Goal: Transaction & Acquisition: Register for event/course

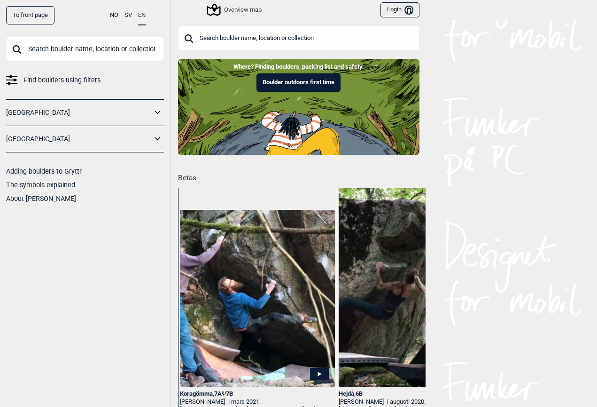
click at [220, 13] on icon at bounding box center [214, 10] width 18 height 18
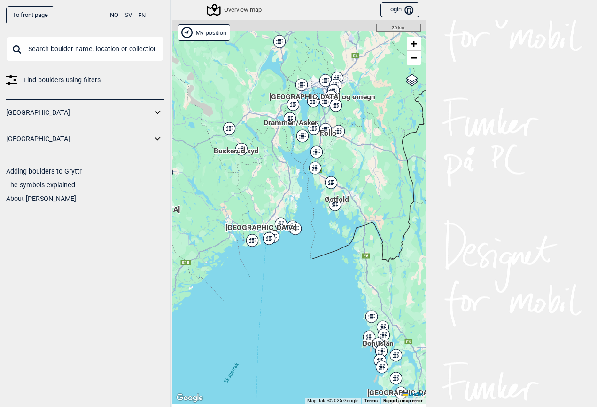
drag, startPoint x: 305, startPoint y: 161, endPoint x: 300, endPoint y: 228, distance: 66.9
click at [300, 228] on div "Hallingdal [PERSON_NAME] [GEOGRAPHIC_DATA] syd [GEOGRAPHIC_DATA] og omegn [GEOG…" at bounding box center [299, 212] width 254 height 384
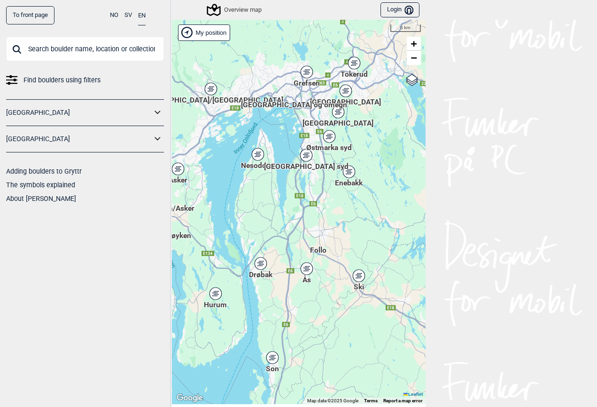
drag, startPoint x: 352, startPoint y: 137, endPoint x: 343, endPoint y: 210, distance: 73.5
click at [343, 211] on div "Hallingdal [PERSON_NAME] [GEOGRAPHIC_DATA] syd [GEOGRAPHIC_DATA] og omegn [GEOG…" at bounding box center [299, 212] width 254 height 384
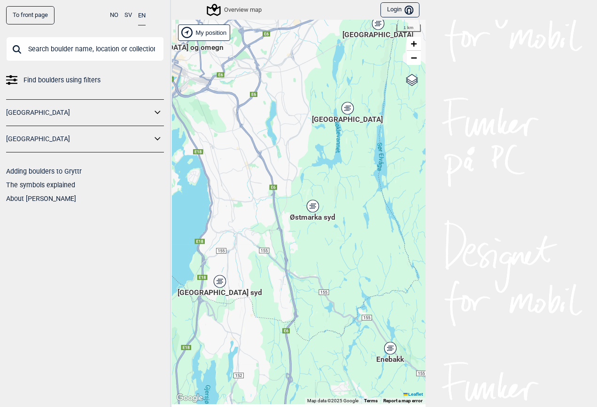
drag, startPoint x: 302, startPoint y: 132, endPoint x: 369, endPoint y: 215, distance: 106.7
click at [369, 217] on div "Hallingdal [PERSON_NAME] [GEOGRAPHIC_DATA] syd [GEOGRAPHIC_DATA] og omegn [GEOG…" at bounding box center [299, 212] width 254 height 384
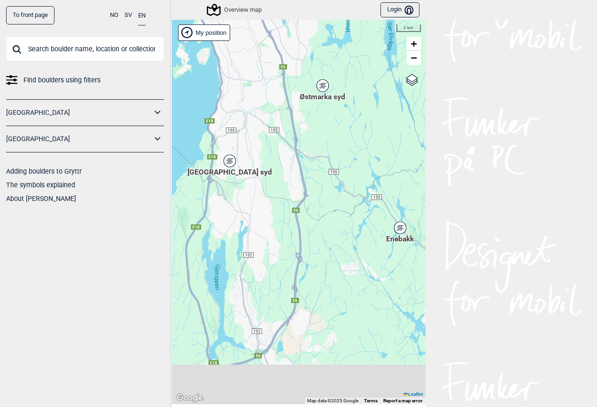
drag, startPoint x: 345, startPoint y: 297, endPoint x: 337, endPoint y: 148, distance: 149.2
click at [337, 148] on div "Hallingdal [PERSON_NAME] [GEOGRAPHIC_DATA] syd [GEOGRAPHIC_DATA] og omegn [GEOG…" at bounding box center [299, 212] width 254 height 384
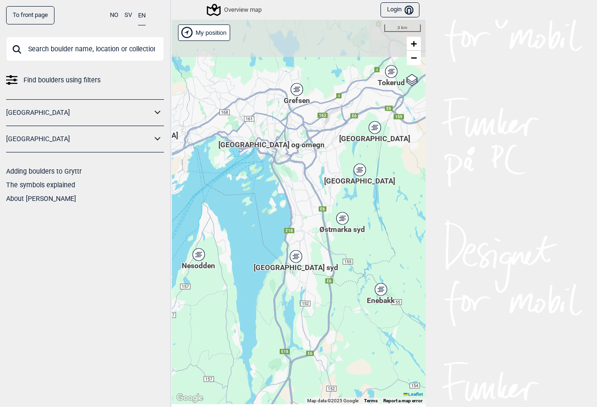
drag, startPoint x: 336, startPoint y: 283, endPoint x: 370, endPoint y: 338, distance: 65.4
click at [370, 338] on div "Hallingdal [PERSON_NAME] [GEOGRAPHIC_DATA] syd [GEOGRAPHIC_DATA] og omegn [GEOG…" at bounding box center [299, 212] width 254 height 384
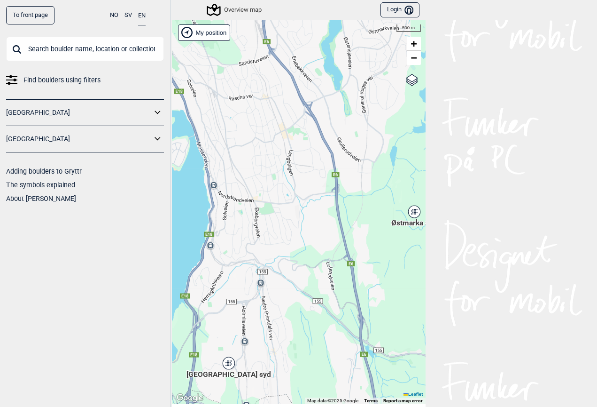
click at [245, 343] on div "Hallingdal [PERSON_NAME] [GEOGRAPHIC_DATA] syd [GEOGRAPHIC_DATA] og omegn [GEOG…" at bounding box center [299, 212] width 254 height 384
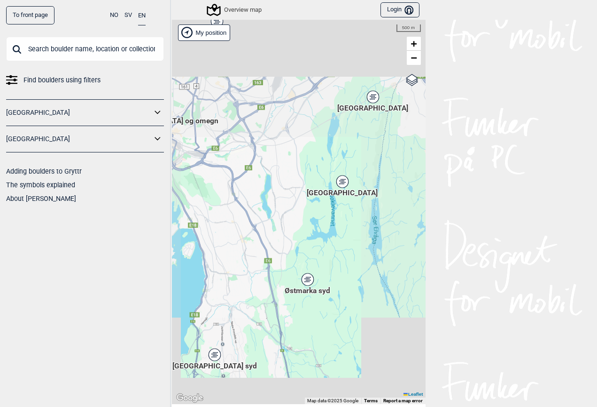
click at [267, 342] on div "Hallingdal [PERSON_NAME] [GEOGRAPHIC_DATA] syd [GEOGRAPHIC_DATA] og omegn [GEOG…" at bounding box center [299, 212] width 254 height 384
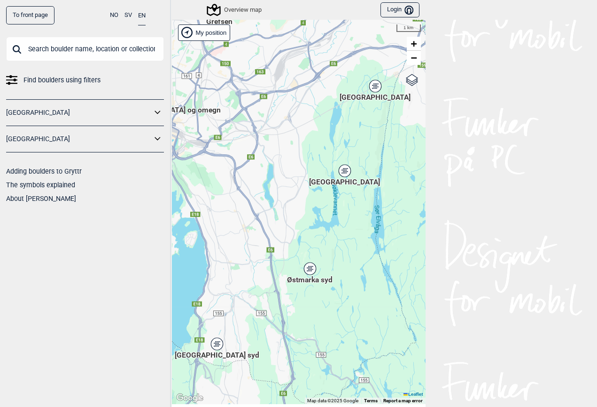
drag, startPoint x: 267, startPoint y: 342, endPoint x: 276, endPoint y: 267, distance: 75.3
click at [276, 267] on div "Hallingdal [PERSON_NAME] [GEOGRAPHIC_DATA] syd [GEOGRAPHIC_DATA] og omegn [GEOG…" at bounding box center [299, 212] width 254 height 384
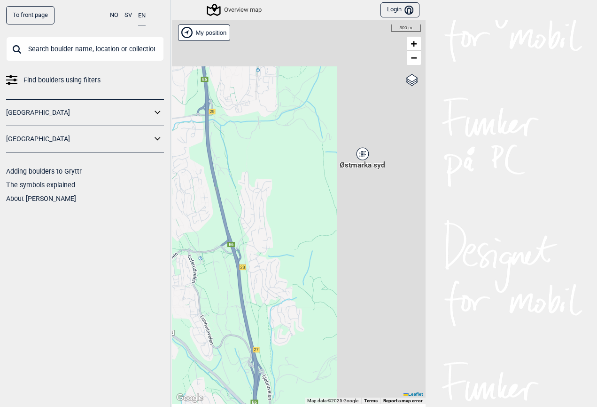
drag, startPoint x: 318, startPoint y: 233, endPoint x: 152, endPoint y: 378, distance: 220.5
click at [152, 378] on div "To front page NO SV EN Find boulders using filters [GEOGRAPHIC_DATA] [GEOGRAPHI…" at bounding box center [298, 203] width 597 height 407
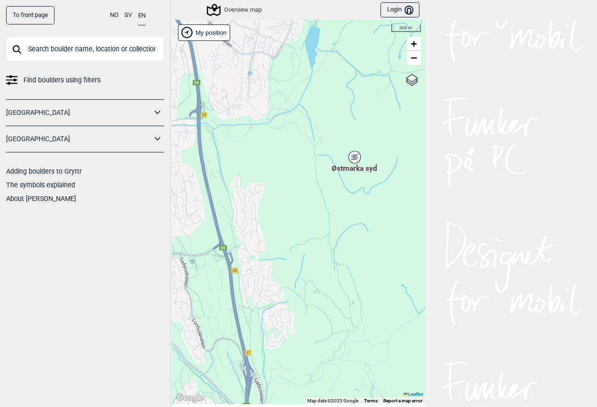
click at [355, 154] on icon at bounding box center [355, 157] width 12 height 12
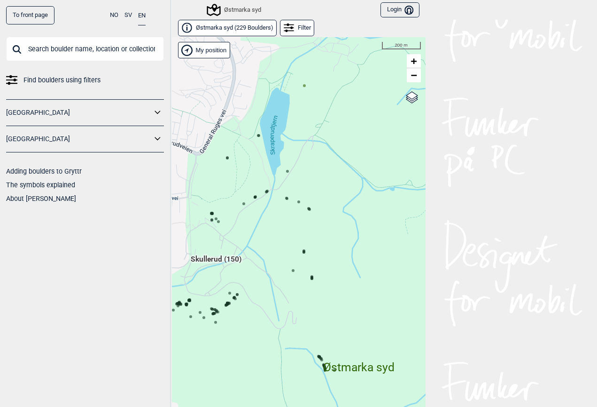
scroll to position [14, 0]
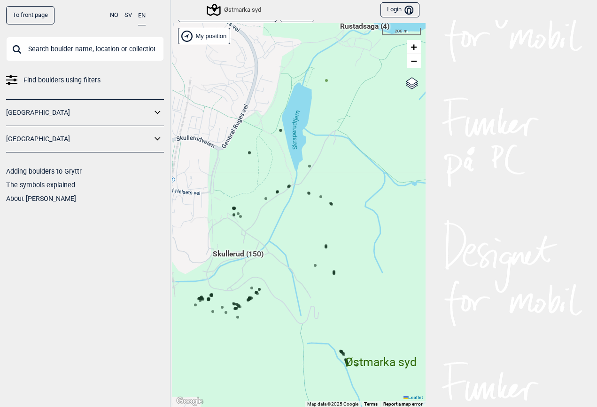
drag, startPoint x: 241, startPoint y: 227, endPoint x: 263, endPoint y: 236, distance: 23.7
click at [263, 236] on div "Hallingdal [PERSON_NAME] [GEOGRAPHIC_DATA] syd [GEOGRAPHIC_DATA] og omegn [GEOG…" at bounding box center [299, 215] width 254 height 384
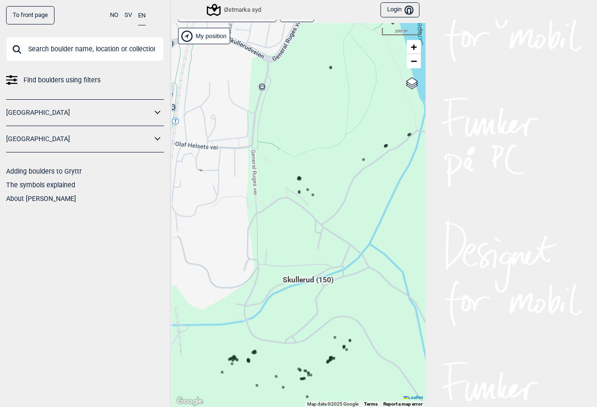
drag, startPoint x: 259, startPoint y: 211, endPoint x: 337, endPoint y: 225, distance: 78.3
click at [337, 225] on div "Hallingdal [PERSON_NAME] [GEOGRAPHIC_DATA] syd [GEOGRAPHIC_DATA] og omegn [GEOG…" at bounding box center [299, 215] width 254 height 384
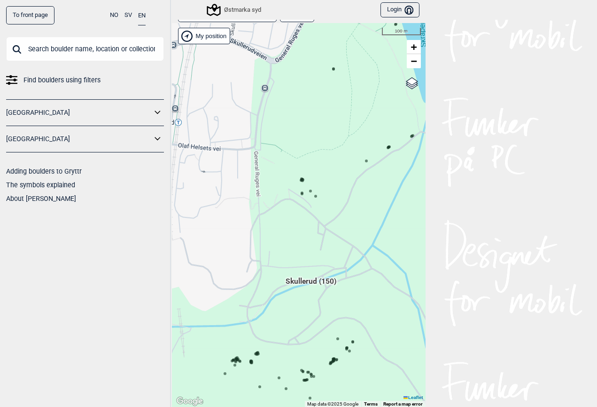
click at [315, 190] on div "Hallingdal [PERSON_NAME] [GEOGRAPHIC_DATA] syd [GEOGRAPHIC_DATA] og omegn [GEOG…" at bounding box center [299, 215] width 254 height 384
click at [311, 190] on circle at bounding box center [310, 190] width 3 height 3
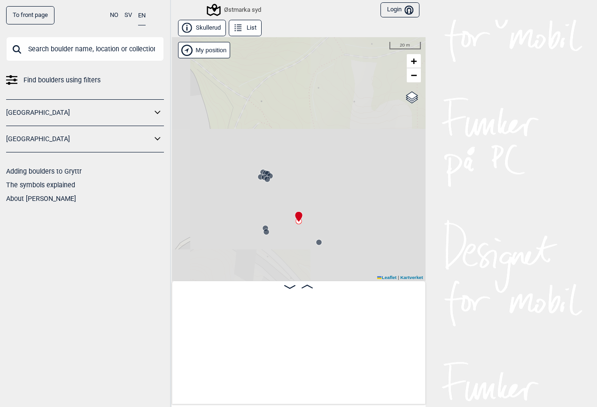
scroll to position [0, 787]
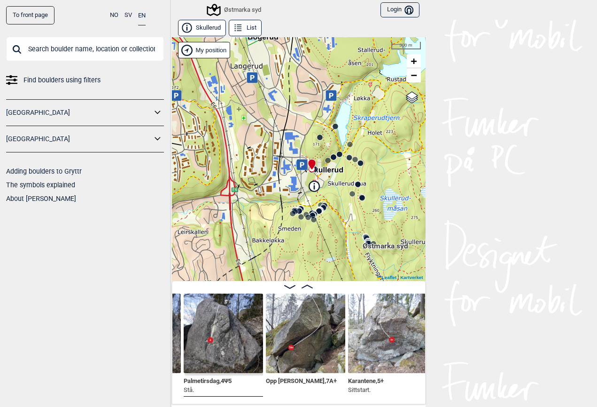
drag, startPoint x: 346, startPoint y: 217, endPoint x: 326, endPoint y: 171, distance: 50.3
click at [326, 171] on div "Østmarka syd" at bounding box center [299, 159] width 254 height 244
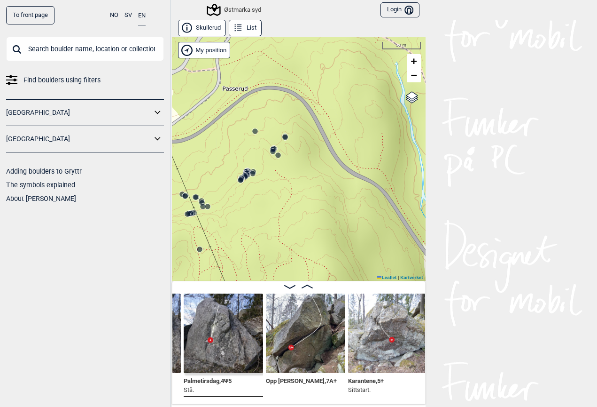
drag, startPoint x: 312, startPoint y: 237, endPoint x: 313, endPoint y: 166, distance: 71.5
click at [313, 166] on div "Østmarka syd" at bounding box center [299, 159] width 254 height 244
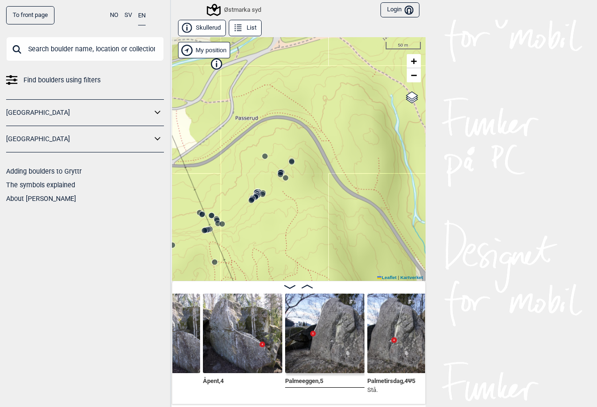
scroll to position [0, 603]
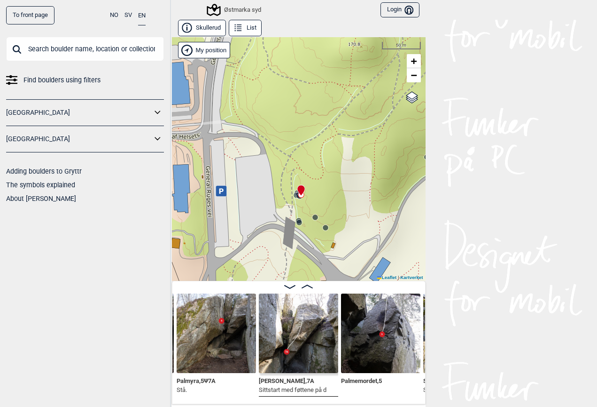
scroll to position [0, 317]
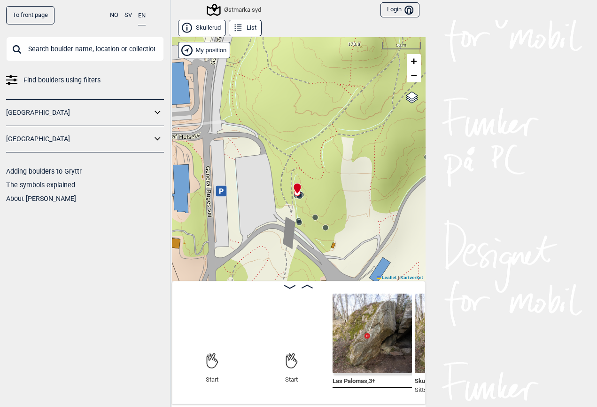
click at [157, 109] on icon at bounding box center [158, 113] width 12 height 14
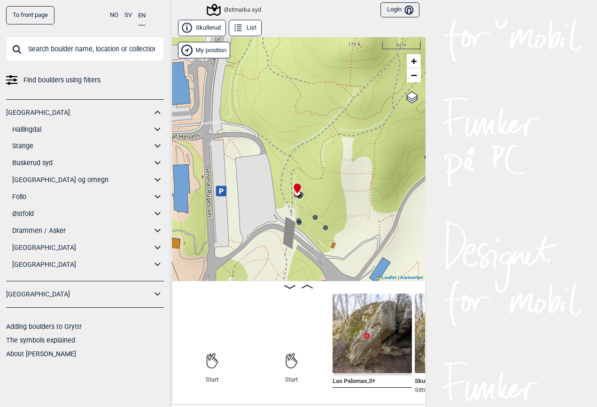
click at [158, 178] on icon at bounding box center [158, 180] width 12 height 14
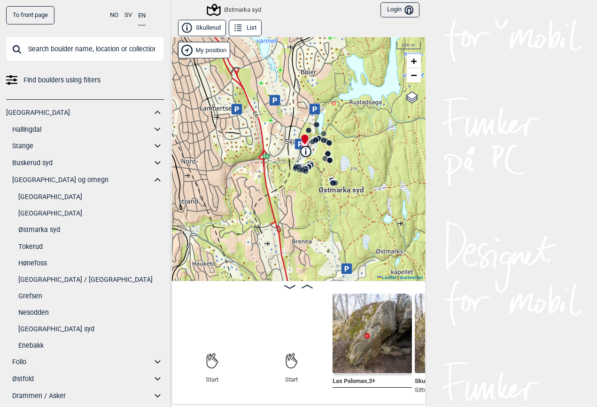
click at [51, 230] on link "Østmarka syd" at bounding box center [91, 230] width 146 height 14
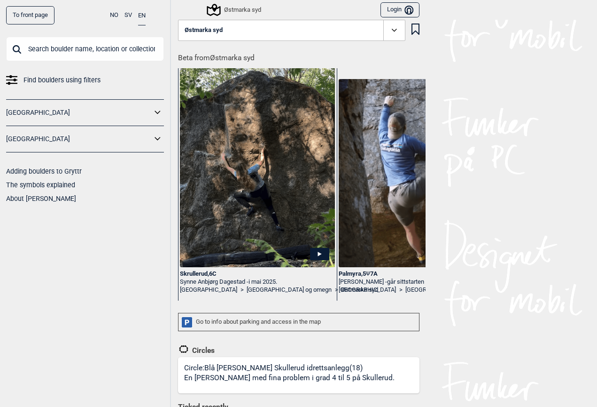
click at [52, 81] on span "Find boulders using filters" at bounding box center [62, 80] width 77 height 14
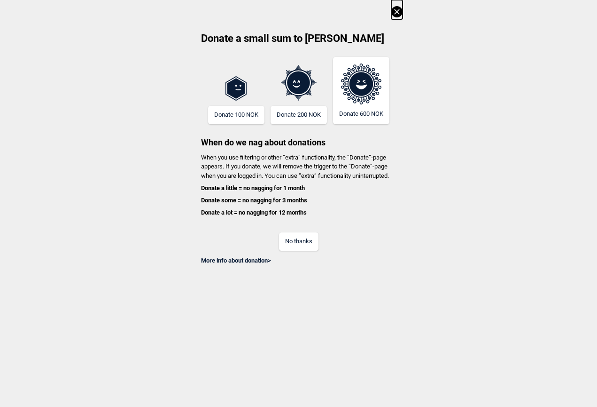
click at [395, 14] on icon at bounding box center [397, 11] width 11 height 11
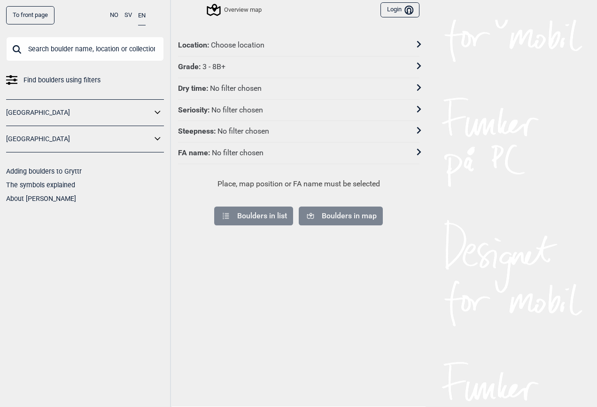
click at [261, 67] on div "Grade : 3 - 8B+" at bounding box center [292, 67] width 229 height 10
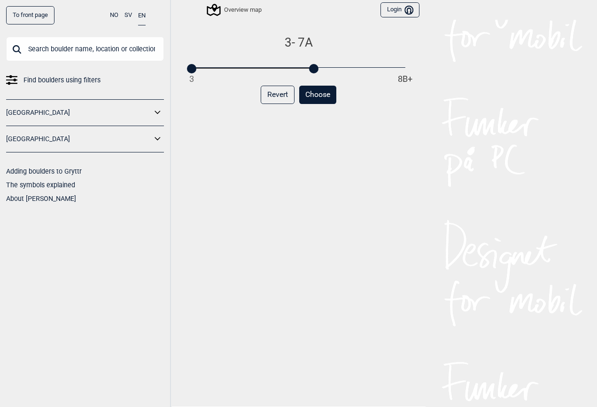
drag, startPoint x: 404, startPoint y: 66, endPoint x: 314, endPoint y: 66, distance: 89.3
click at [314, 67] on div at bounding box center [313, 68] width 9 height 9
click at [319, 92] on button "Choose" at bounding box center [317, 95] width 37 height 18
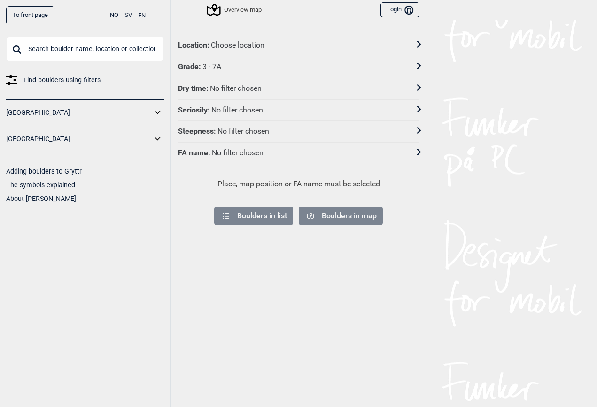
click at [267, 181] on p "Place, map position or FA name must be selected" at bounding box center [299, 183] width 230 height 11
click at [259, 42] on div "Choose location" at bounding box center [238, 45] width 54 height 10
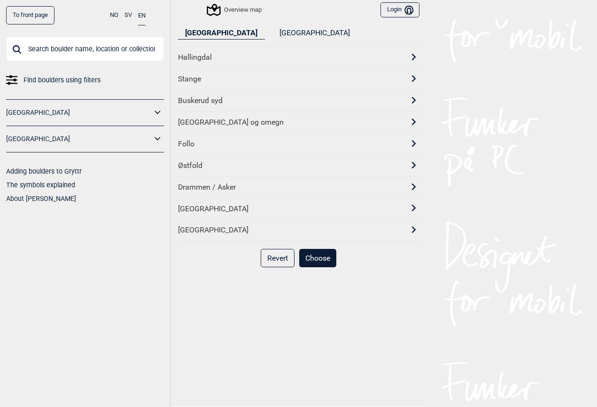
click at [215, 118] on div "[GEOGRAPHIC_DATA] og omegn" at bounding box center [290, 123] width 225 height 10
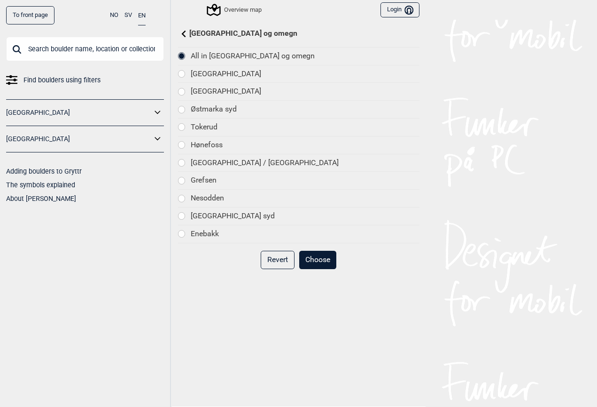
click at [182, 106] on div at bounding box center [182, 109] width 7 height 7
click at [318, 251] on button "Choose" at bounding box center [317, 260] width 37 height 18
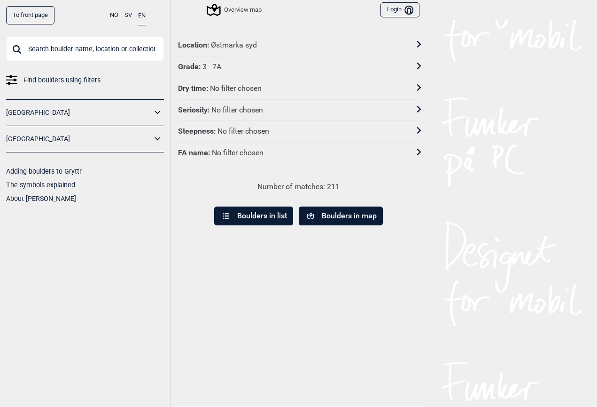
click at [257, 218] on button "Boulders in list" at bounding box center [253, 215] width 79 height 19
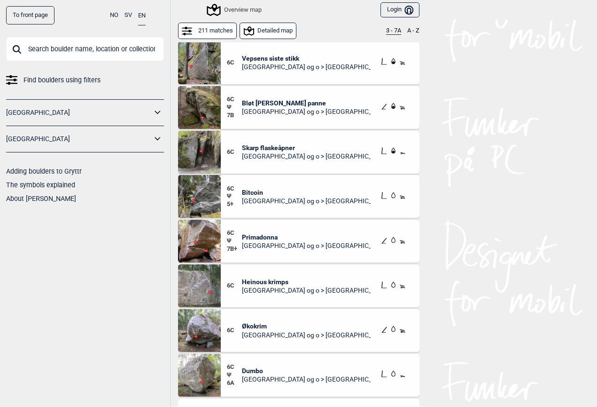
scroll to position [7751, 0]
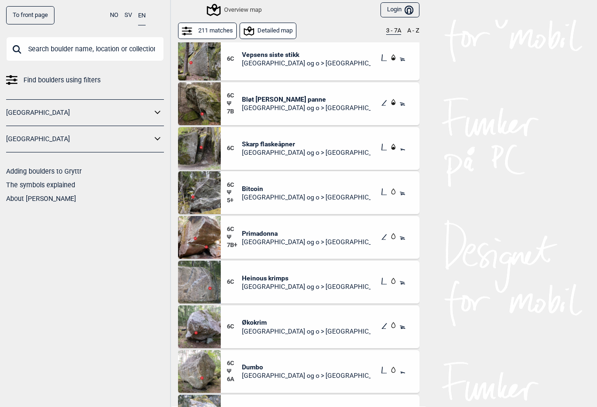
click at [38, 48] on input "text" at bounding box center [85, 49] width 158 height 24
type input "[PERSON_NAME]"
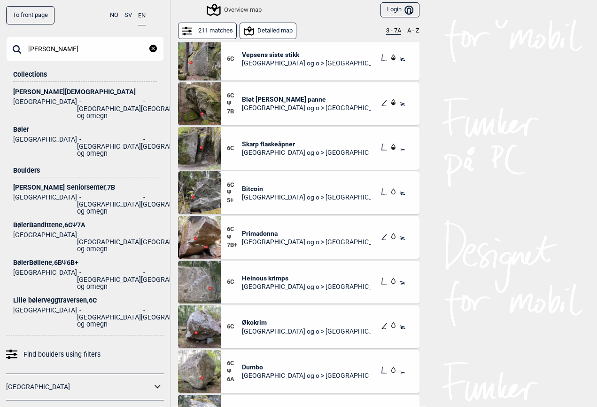
click at [24, 126] on div "Bøler" at bounding box center [85, 129] width 144 height 7
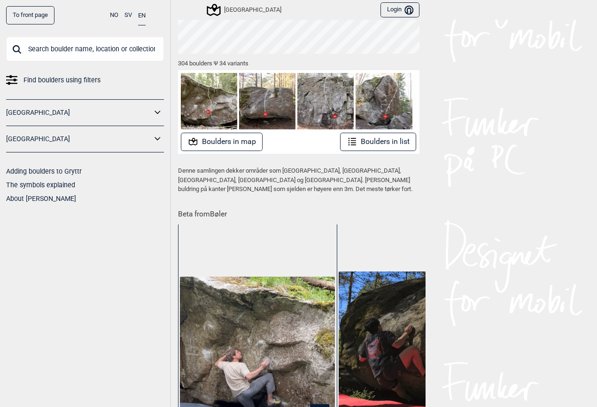
scroll to position [122, 0]
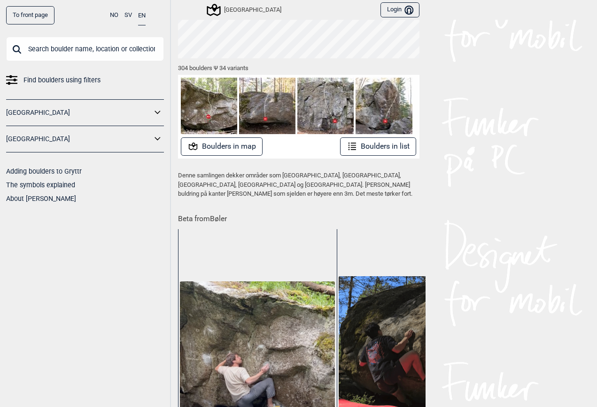
click at [222, 142] on button "Boulders in map" at bounding box center [222, 146] width 82 height 18
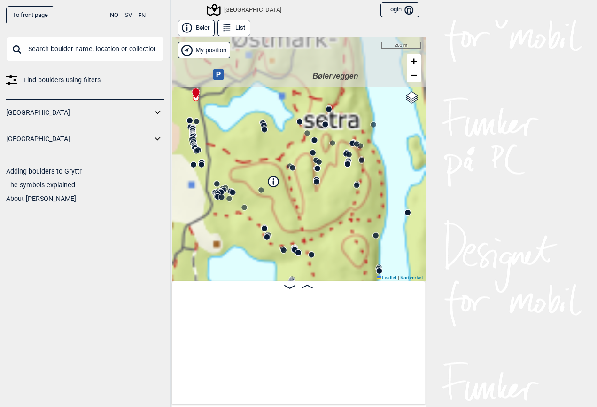
scroll to position [0, 72]
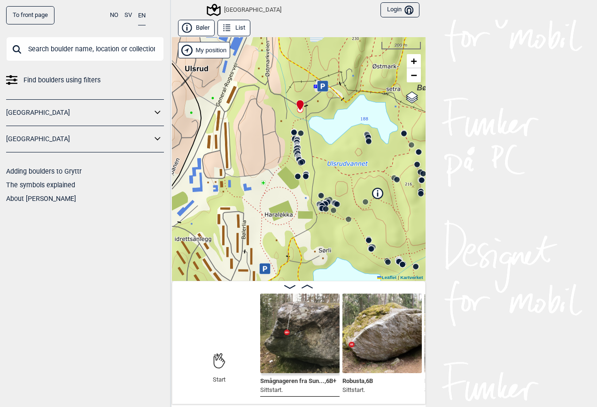
drag, startPoint x: 215, startPoint y: 133, endPoint x: 319, endPoint y: 144, distance: 104.5
click at [319, 144] on div "Speidersteinen Barnehageveggen Cowboyveggen Bølerveggen [GEOGRAPHIC_DATA]" at bounding box center [299, 159] width 254 height 244
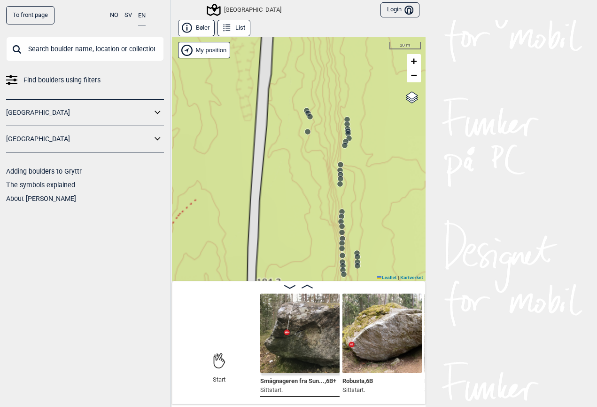
drag, startPoint x: 344, startPoint y: 202, endPoint x: 291, endPoint y: 153, distance: 72.2
click at [291, 153] on div "Speidersteinen Barnehageveggen Cowboyveggen Bølerveggen [GEOGRAPHIC_DATA]" at bounding box center [299, 159] width 254 height 244
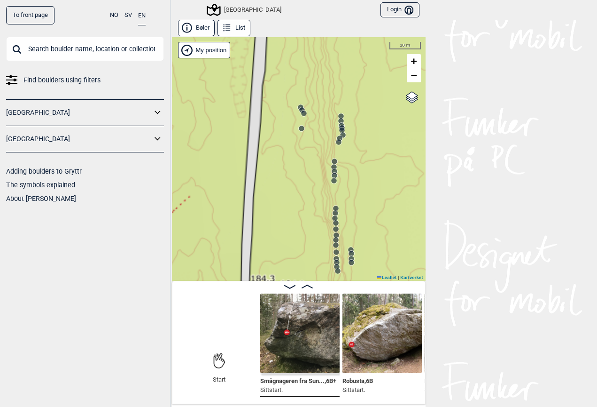
click at [300, 107] on icon at bounding box center [303, 110] width 8 height 8
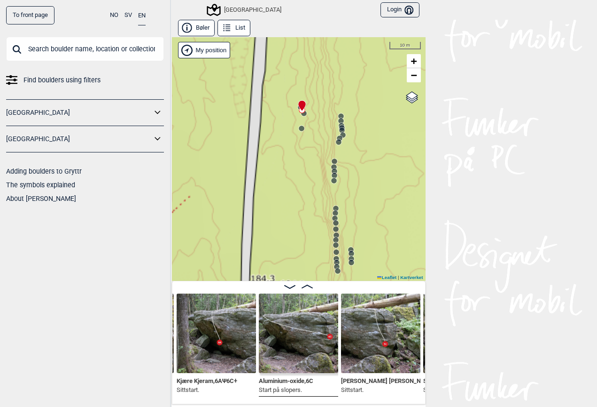
click at [341, 116] on circle at bounding box center [341, 116] width 6 height 6
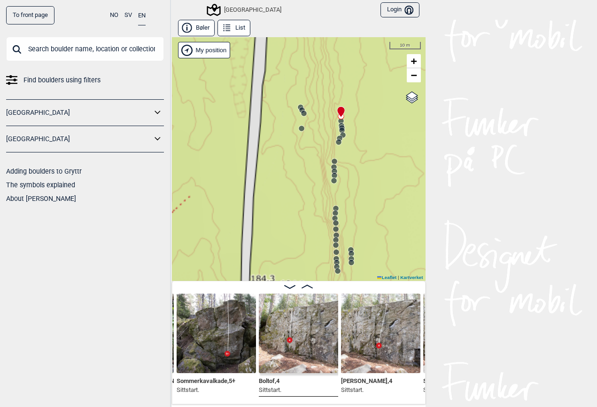
click at [339, 142] on circle at bounding box center [339, 142] width 6 height 6
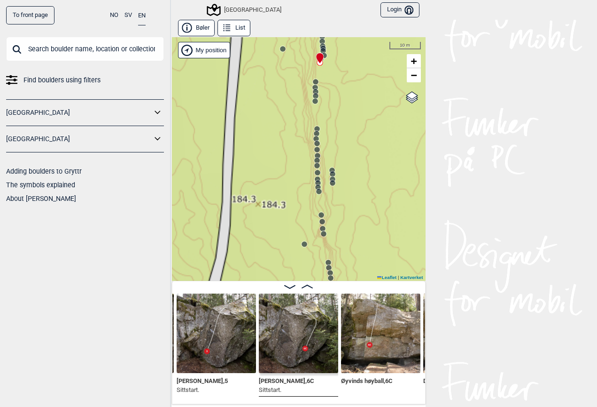
drag, startPoint x: 374, startPoint y: 228, endPoint x: 354, endPoint y: 146, distance: 84.3
click at [354, 146] on div "Speidersteinen Barnehageveggen Cowboyveggen Bølerveggen [GEOGRAPHIC_DATA]" at bounding box center [299, 159] width 254 height 244
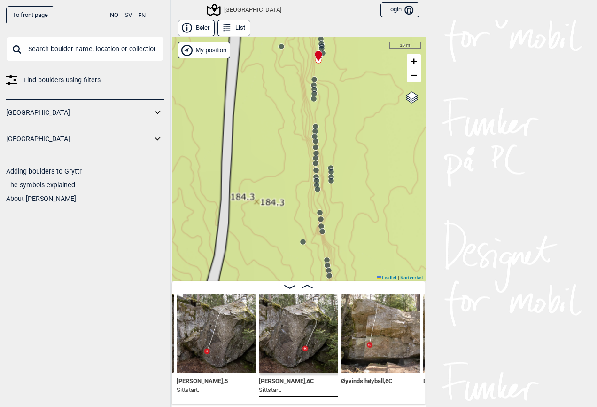
click at [315, 164] on circle at bounding box center [316, 163] width 6 height 6
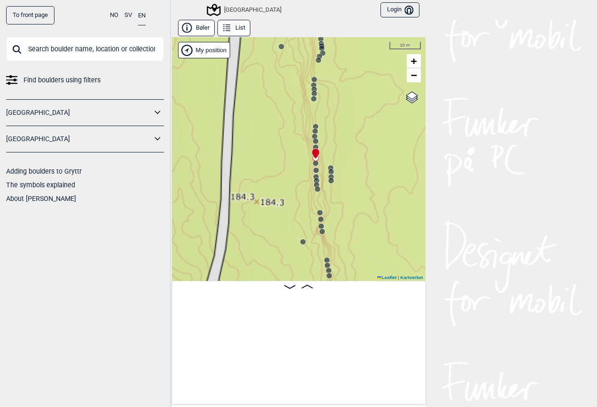
scroll to position [0, 2746]
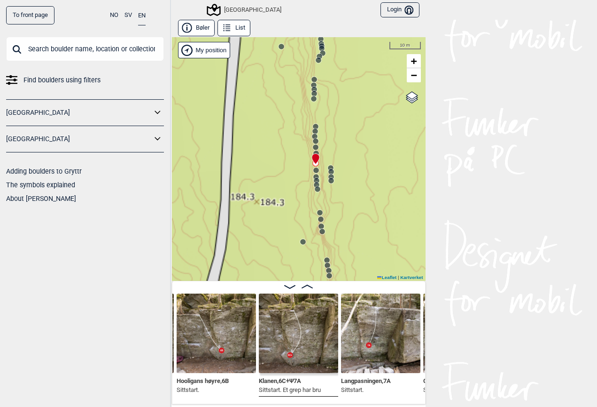
click at [217, 336] on img at bounding box center [216, 332] width 79 height 79
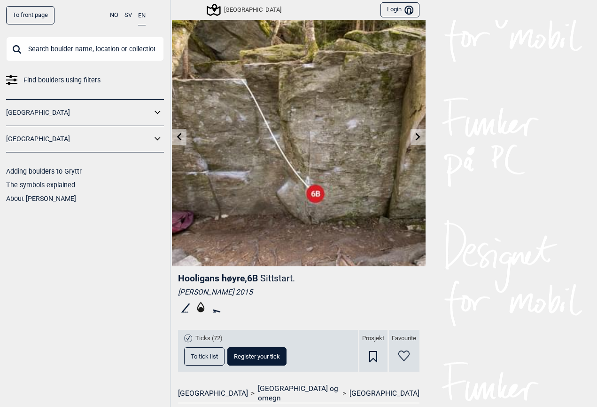
scroll to position [25, 0]
click at [244, 351] on button "Register your tick" at bounding box center [257, 355] width 59 height 18
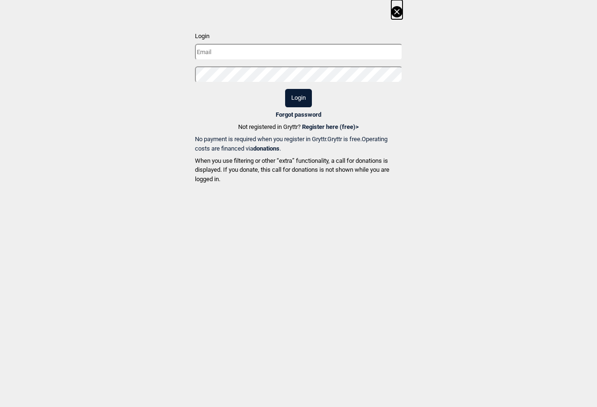
click at [312, 127] on span "Forgot password Not registered in Gryttr? Register here (free) >" at bounding box center [299, 122] width 208 height 24
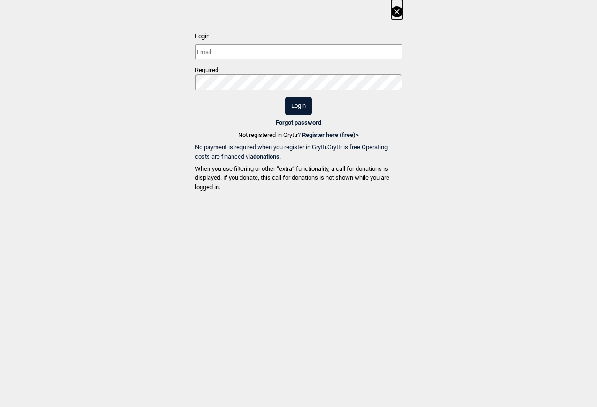
click at [314, 131] on link "Register here (free) >" at bounding box center [330, 134] width 57 height 7
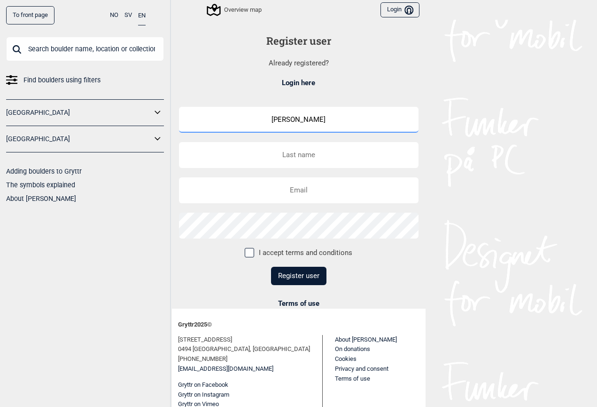
type input "[PERSON_NAME]"
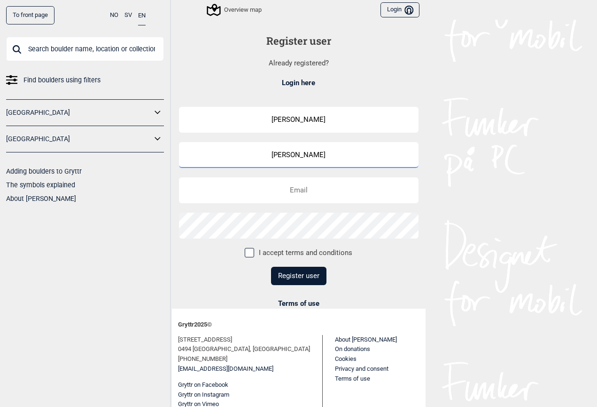
click at [319, 146] on input "[PERSON_NAME]" at bounding box center [299, 155] width 240 height 26
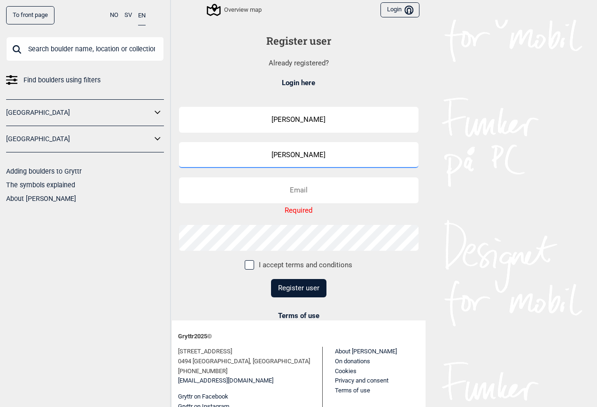
click at [315, 151] on input "[PERSON_NAME]" at bounding box center [299, 155] width 240 height 26
type input "Langen"
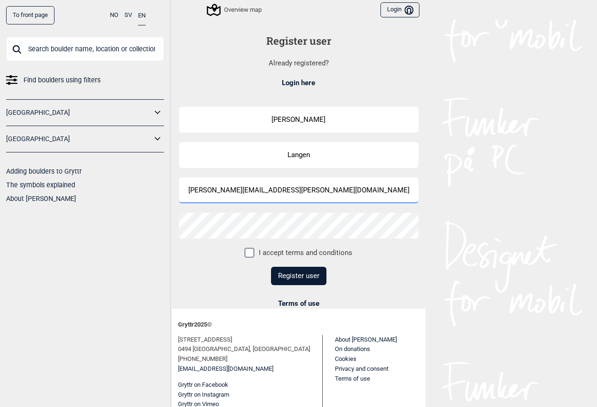
type input "[PERSON_NAME][EMAIL_ADDRESS][PERSON_NAME][DOMAIN_NAME]"
click at [335, 264] on form "[PERSON_NAME] [PERSON_NAME][EMAIL_ADDRESS][PERSON_NAME][DOMAIN_NAME] I accept t…" at bounding box center [299, 203] width 240 height 192
click at [252, 250] on span at bounding box center [249, 252] width 9 height 9
click at [252, 250] on input "I accept terms and conditions" at bounding box center [249, 252] width 6 height 6
checkbox input "true"
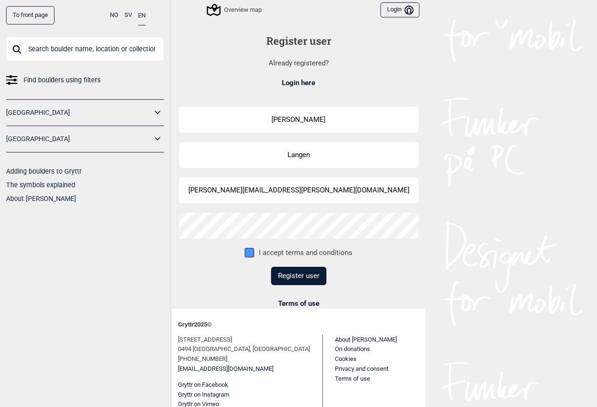
click at [293, 275] on button "Register user" at bounding box center [298, 276] width 55 height 18
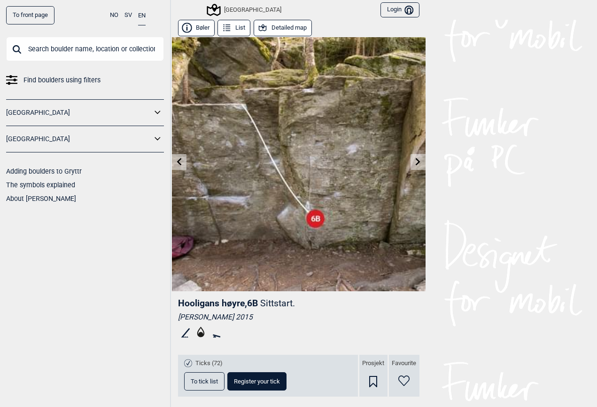
click at [267, 386] on button "Register your tick" at bounding box center [257, 381] width 59 height 18
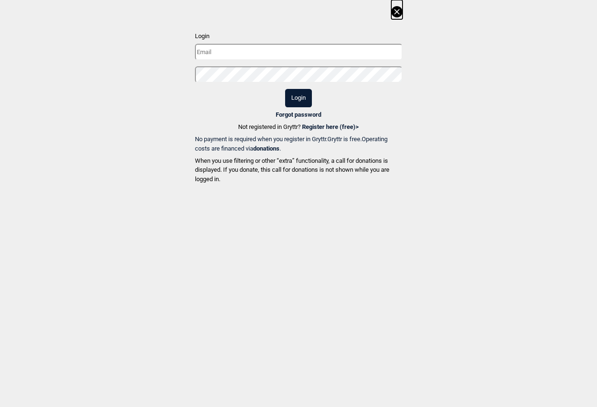
type input "[PERSON_NAME][EMAIL_ADDRESS][PERSON_NAME][DOMAIN_NAME]"
click at [290, 95] on button "Login" at bounding box center [298, 98] width 27 height 18
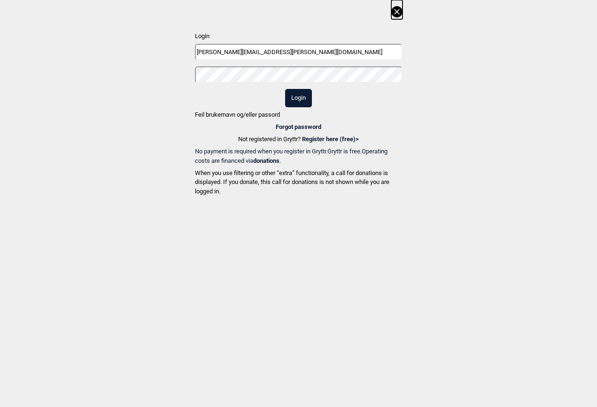
click at [294, 97] on button "Login" at bounding box center [298, 98] width 27 height 18
click at [294, 94] on button "Login" at bounding box center [298, 98] width 27 height 18
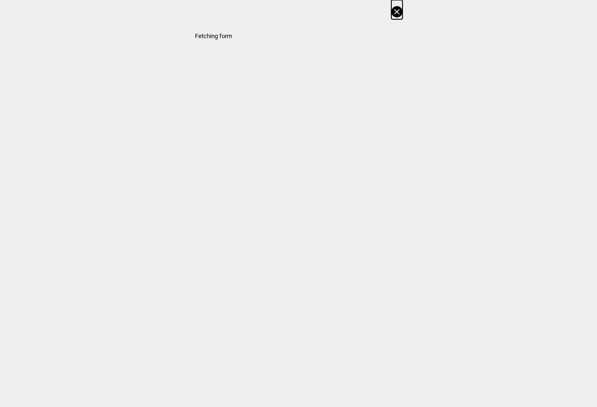
select select "92"
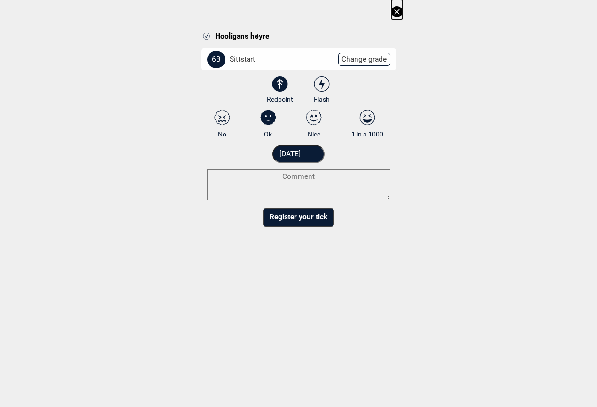
click at [314, 114] on icon at bounding box center [314, 118] width 17 height 16
click at [314, 121] on input "Nice" at bounding box center [314, 124] width 6 height 6
radio input "true"
click at [314, 220] on button "Register your tick" at bounding box center [298, 217] width 71 height 18
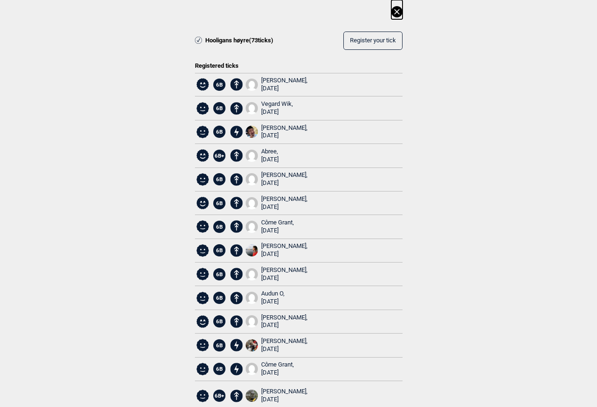
click at [392, 9] on icon at bounding box center [397, 11] width 11 height 11
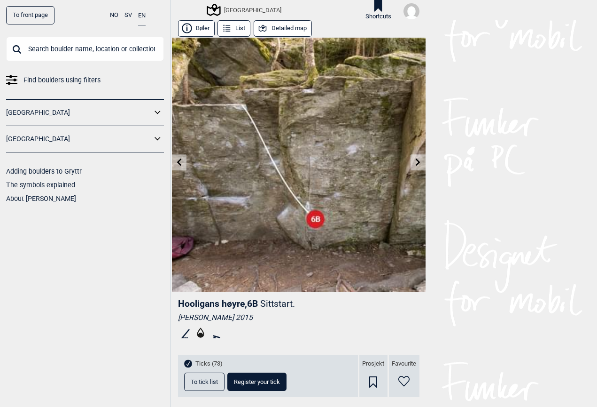
click at [416, 164] on icon at bounding box center [419, 162] width 8 height 8
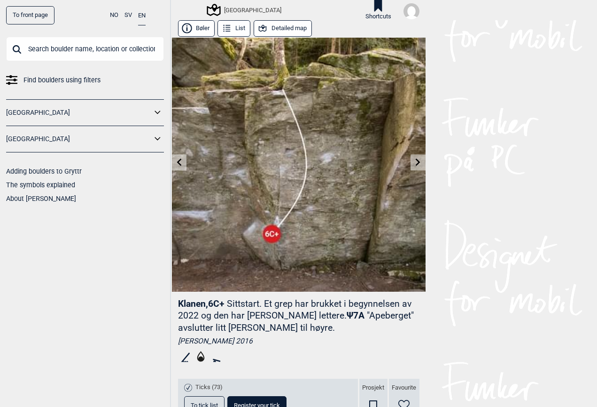
click at [280, 10] on div "Sentrale Østmarka Shortcuts" at bounding box center [299, 10] width 254 height 20
drag, startPoint x: 280, startPoint y: 10, endPoint x: 226, endPoint y: 15, distance: 53.8
click at [226, 15] on div "Sentrale Østmarka Shortcuts" at bounding box center [299, 10] width 254 height 20
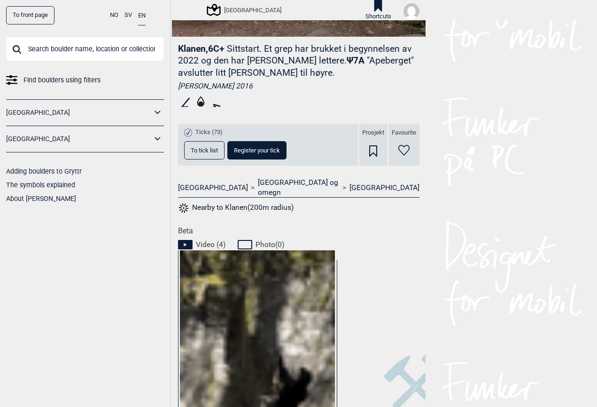
scroll to position [257, 0]
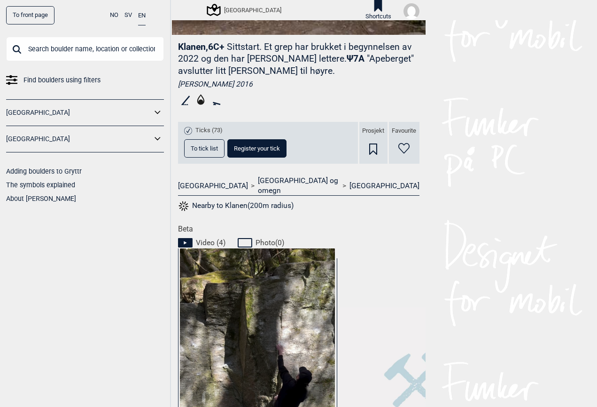
click at [371, 148] on icon at bounding box center [373, 148] width 8 height 11
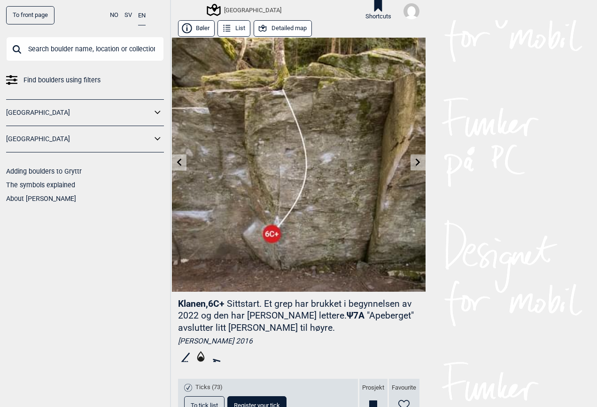
scroll to position [0, 0]
click at [280, 27] on button "Detailed map" at bounding box center [283, 28] width 58 height 16
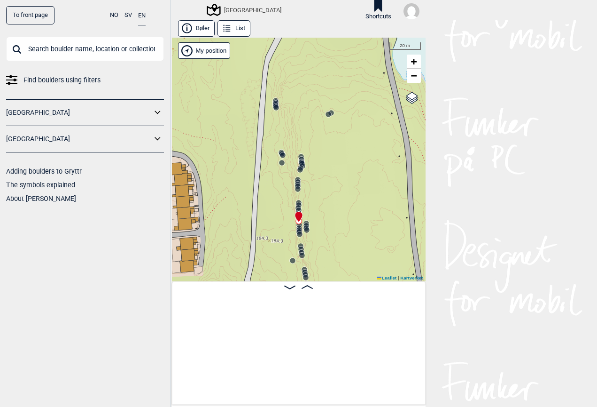
scroll to position [0, 2694]
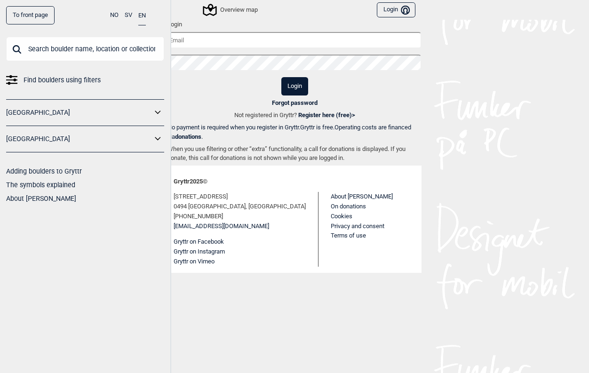
type input "[EMAIL_ADDRESS][DOMAIN_NAME]"
click at [294, 86] on button "Login" at bounding box center [294, 86] width 27 height 18
